Goal: Task Accomplishment & Management: Manage account settings

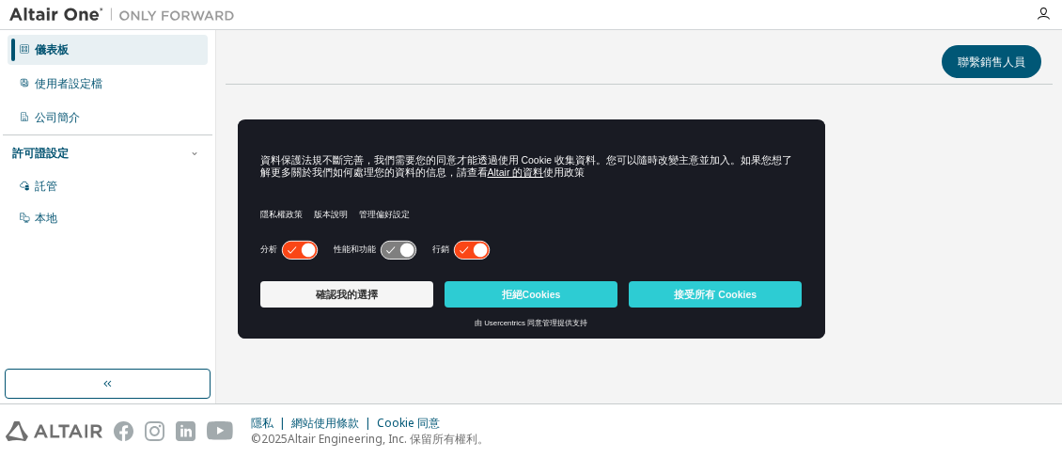
click at [465, 138] on div "資料保護法規不斷完善，我們需要您的同意才能透過使用 Cookie 收集資料。您可以隨時改變主意並加入。如果您想了解更多關於我們如何處理您的資料的信息，請查看 …" at bounding box center [531, 178] width 587 height 117
click at [491, 288] on button "拒絕Cookies" at bounding box center [530, 294] width 173 height 26
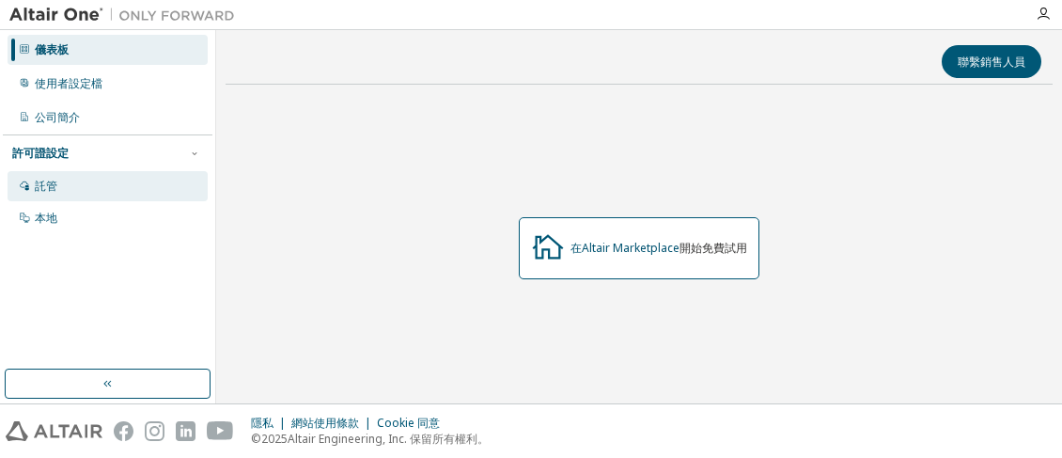
click at [92, 187] on div "託管" at bounding box center [108, 186] width 200 height 30
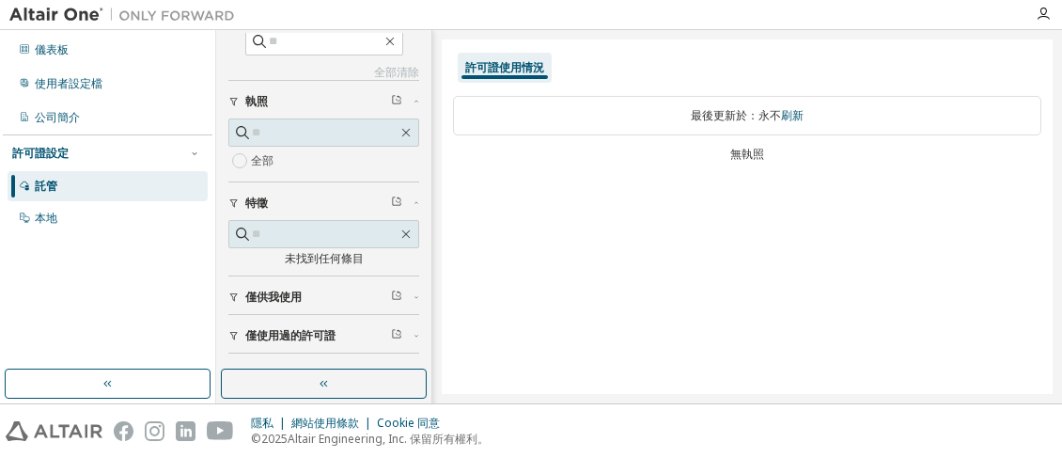
scroll to position [17, 0]
click at [1039, 12] on icon "button" at bounding box center [1042, 14] width 15 height 15
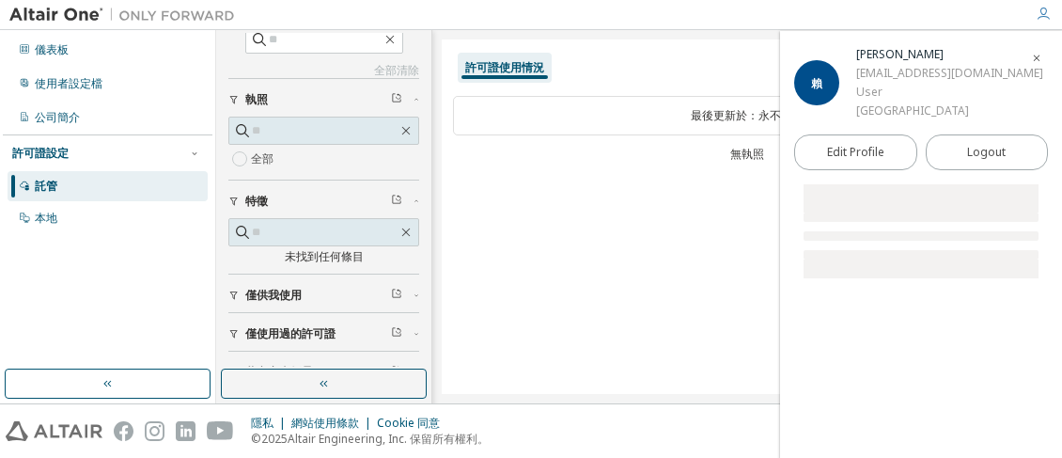
click at [1039, 12] on icon "button" at bounding box center [1042, 14] width 15 height 15
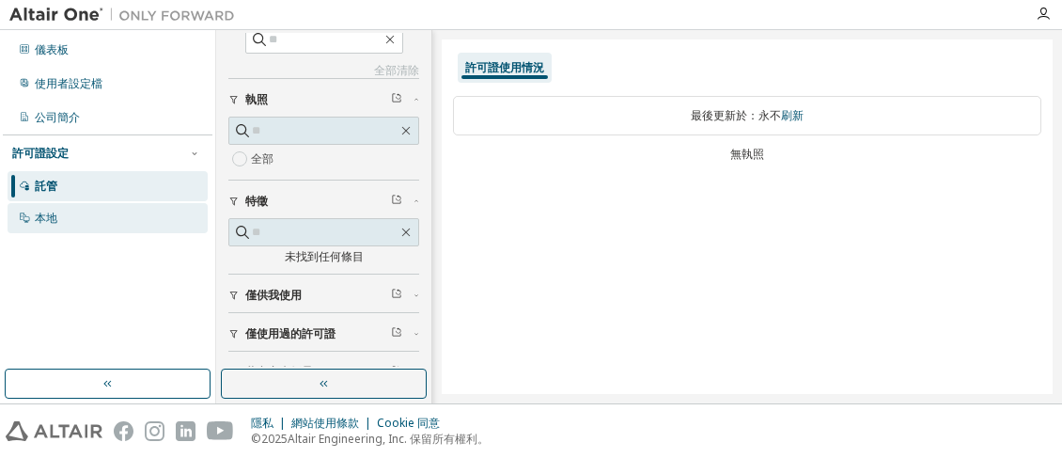
click at [124, 211] on div "本地" at bounding box center [108, 218] width 200 height 30
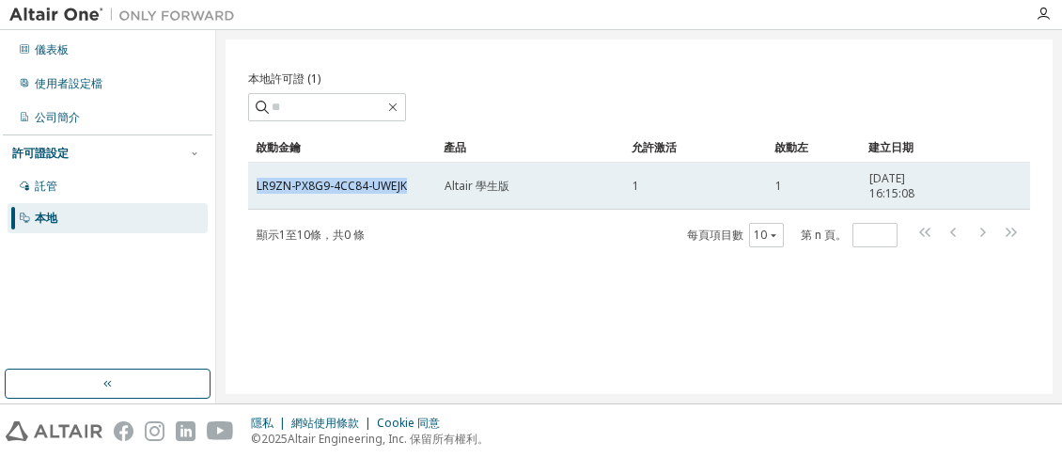
drag, startPoint x: 412, startPoint y: 183, endPoint x: 249, endPoint y: 184, distance: 163.5
click at [249, 184] on td "LR9ZN-PX8G9-4CC84-UWEJK" at bounding box center [342, 186] width 188 height 47
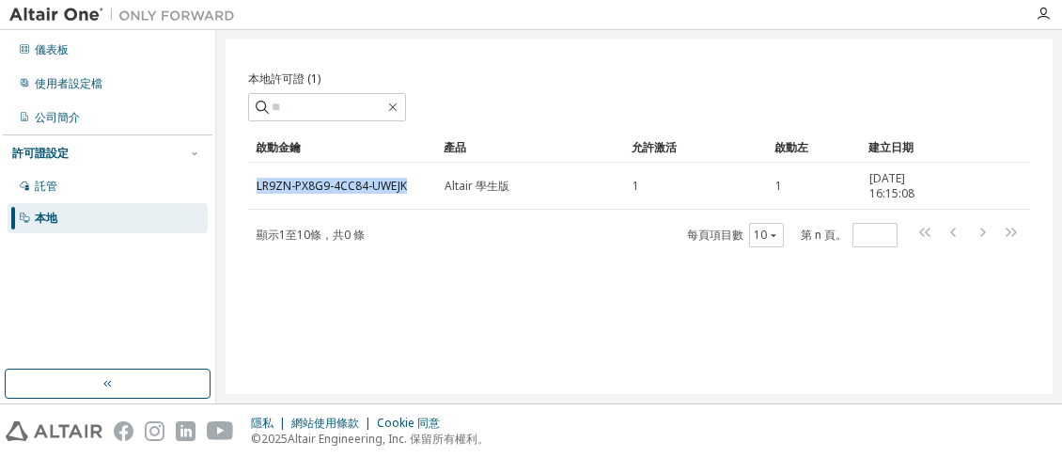
copy font "LR9ZN-PX8G9-4CC84-UWEJK"
click at [1036, 16] on icon "button" at bounding box center [1042, 14] width 15 height 15
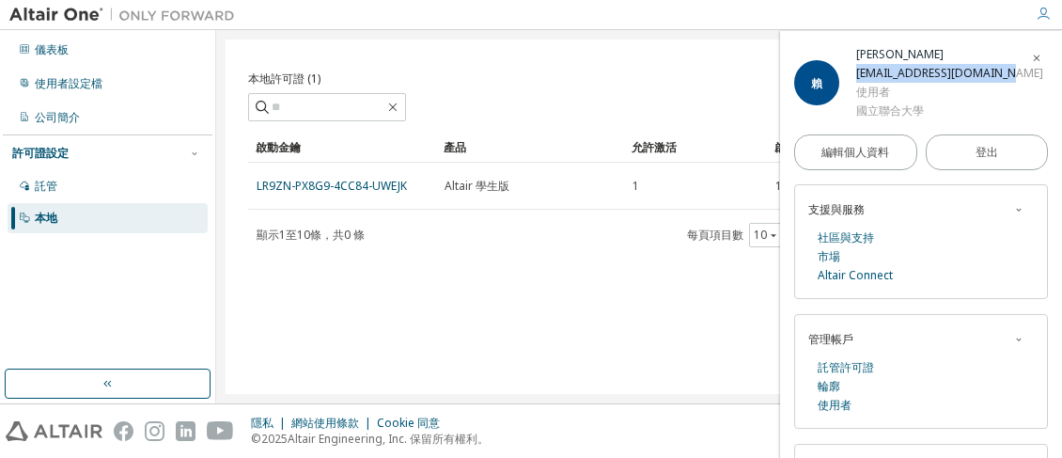
drag, startPoint x: 881, startPoint y: 75, endPoint x: 1016, endPoint y: 75, distance: 134.4
click at [1016, 75] on div "[PERSON_NAME] [EMAIL_ADDRESS][DOMAIN_NAME] 使用者 國立聯合大學" at bounding box center [921, 82] width 254 height 75
copy font "[EMAIL_ADDRESS][DOMAIN_NAME]"
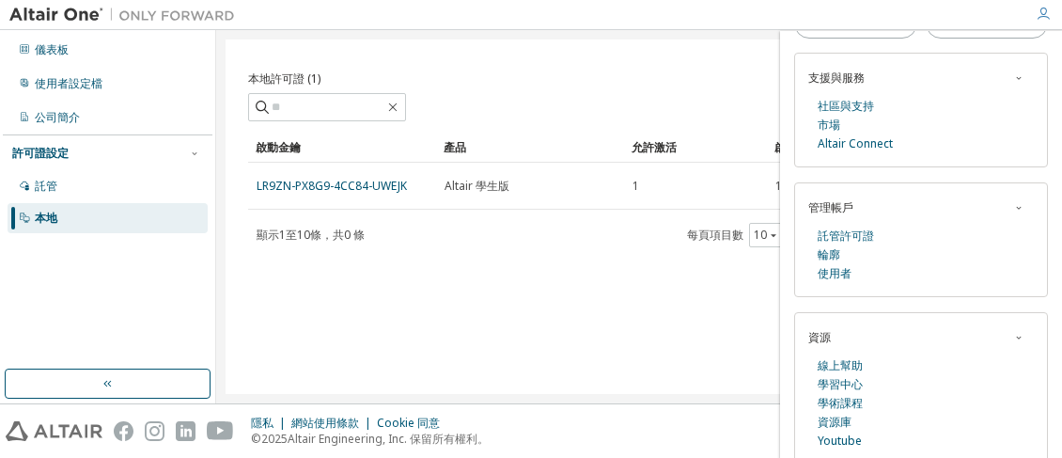
scroll to position [132, 0]
click at [54, 6] on img at bounding box center [126, 15] width 235 height 19
